Goal: Go to known website: Go to known website

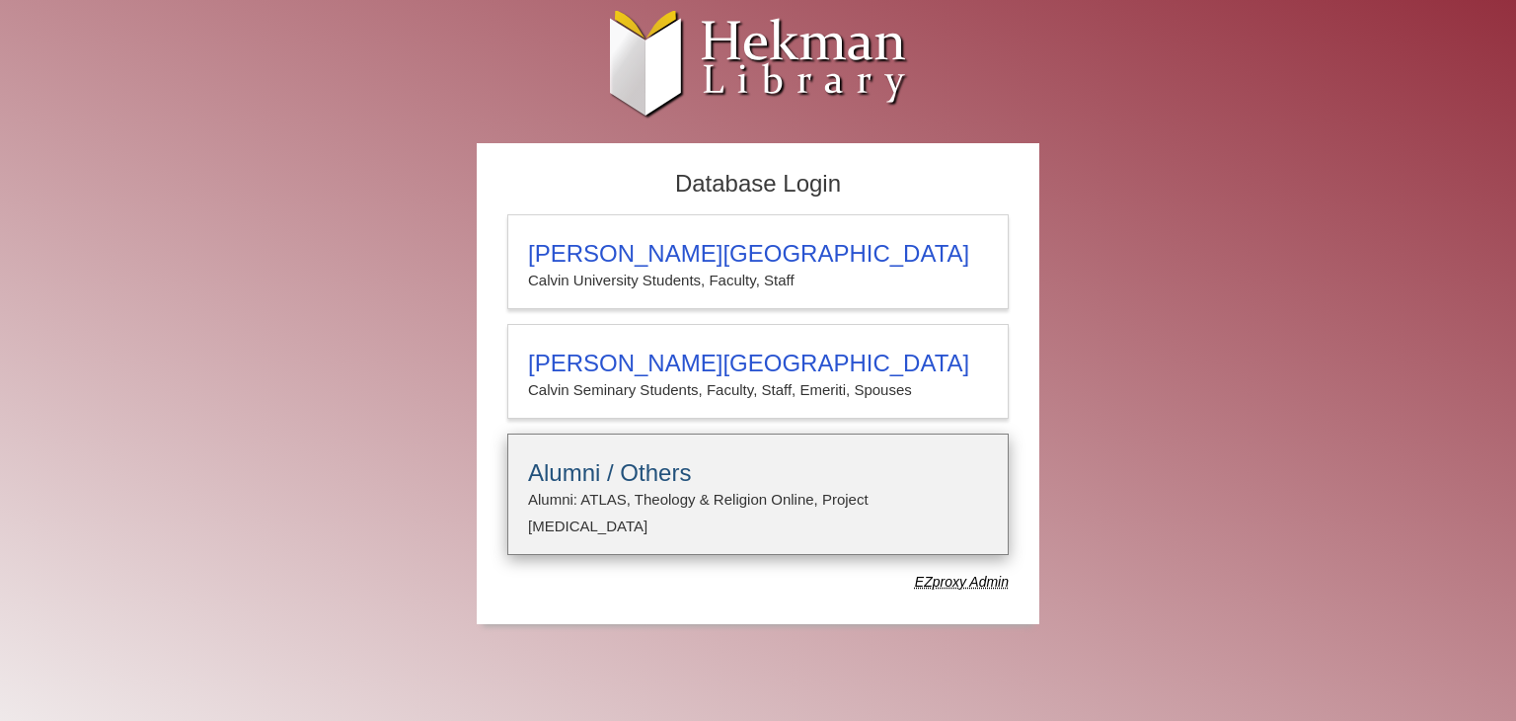
click at [592, 471] on h3 "Alumni / Others" at bounding box center [758, 473] width 460 height 28
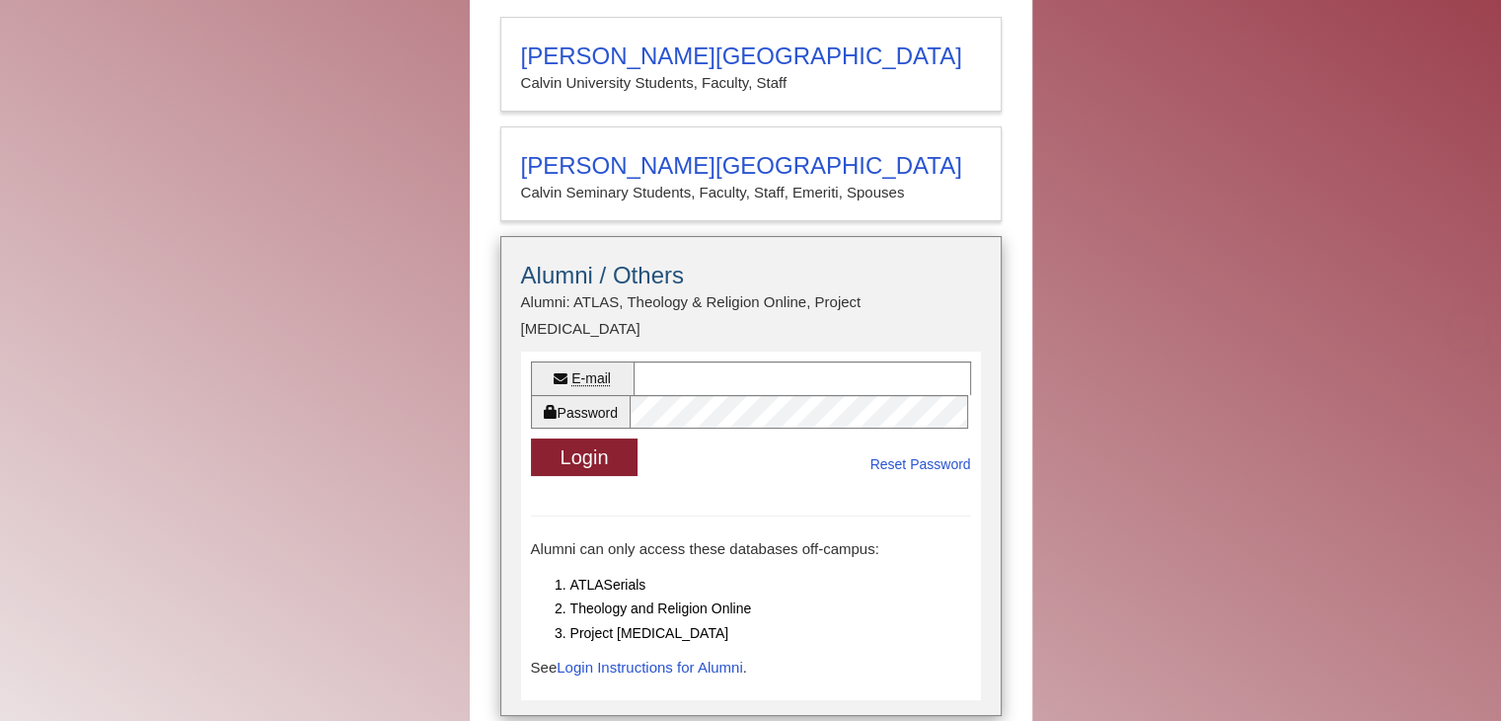
scroll to position [263, 0]
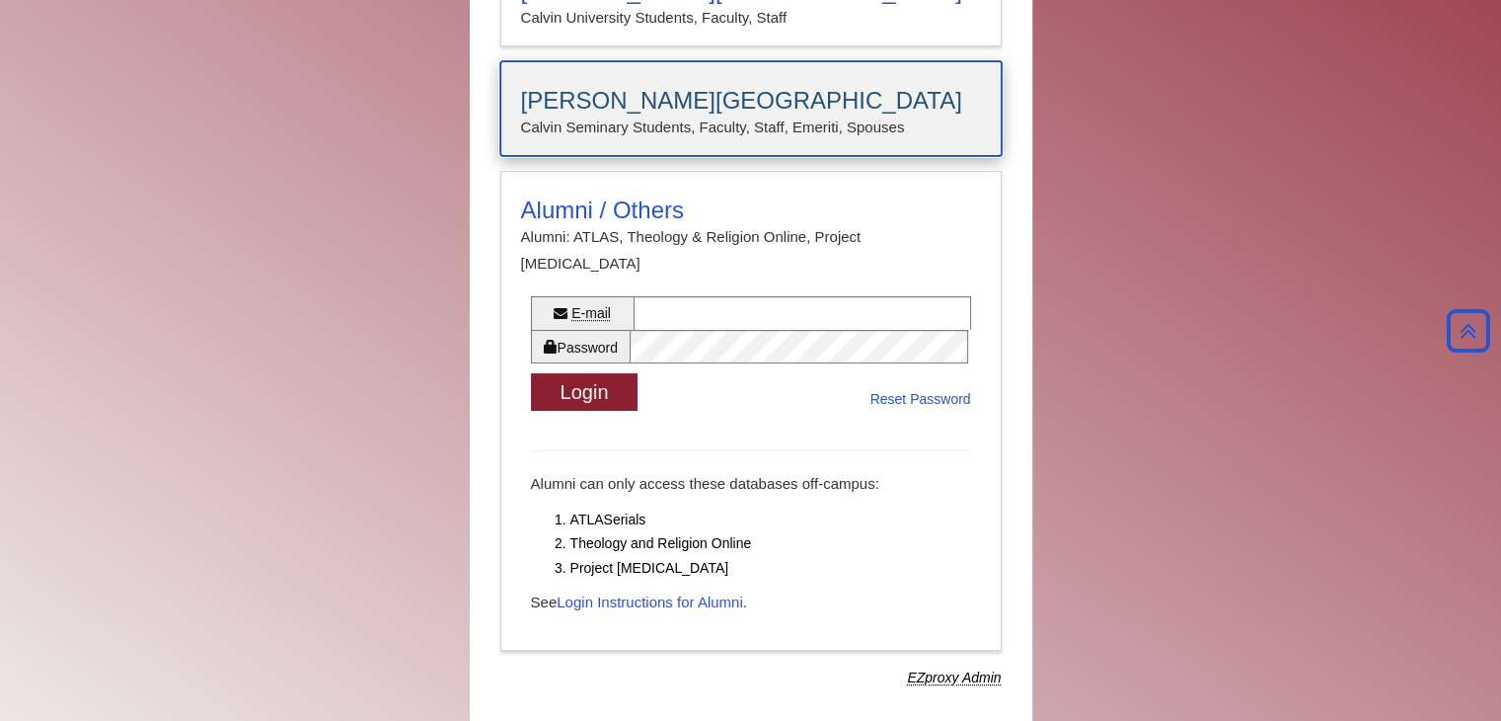
click at [606, 100] on h3 "[PERSON_NAME][GEOGRAPHIC_DATA]" at bounding box center [751, 101] width 460 height 28
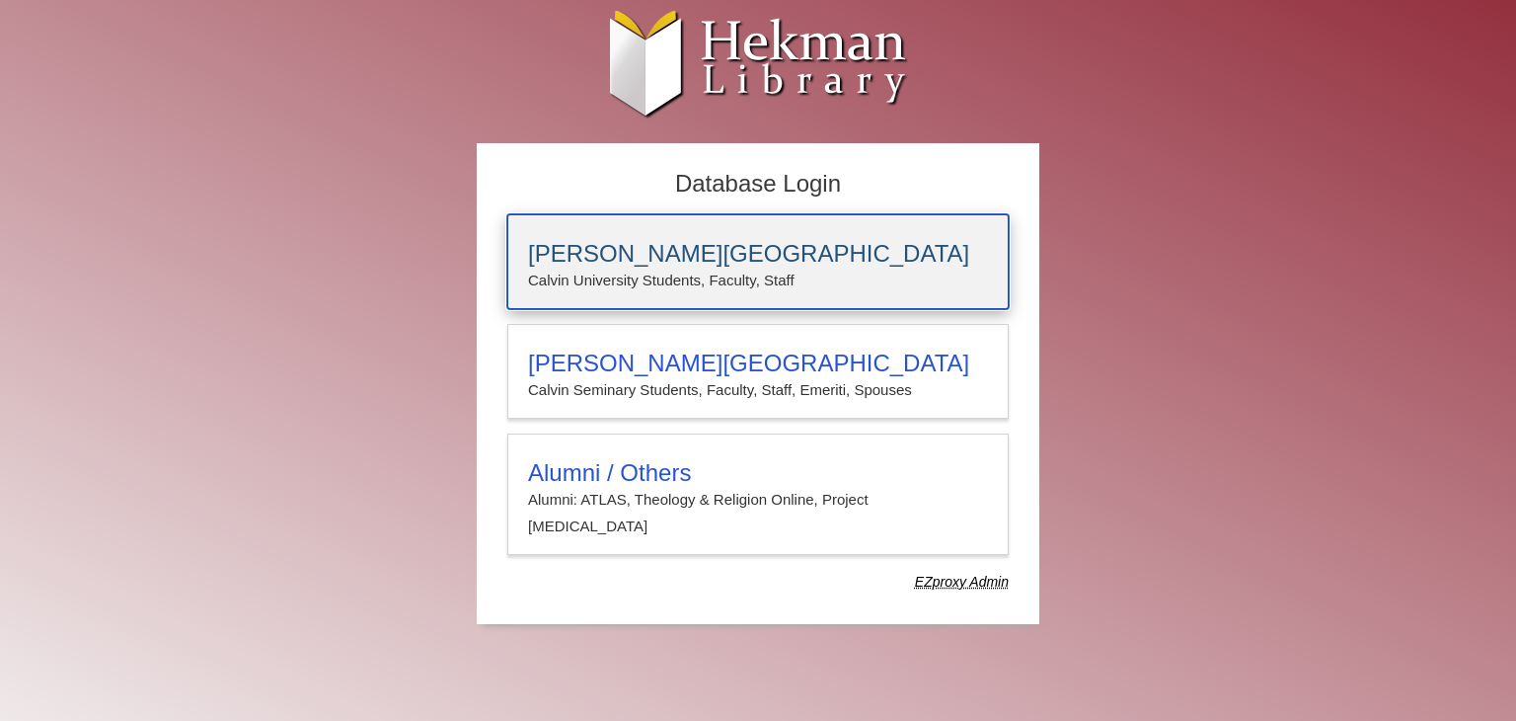
click at [598, 237] on div "[PERSON_NAME][GEOGRAPHIC_DATA] [PERSON_NAME] University Students, Faculty, Staff" at bounding box center [757, 261] width 501 height 95
